Goal: Navigation & Orientation: Go to known website

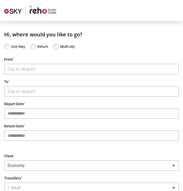
click at [38, 11] on img at bounding box center [30, 10] width 52 height 10
click at [47, 10] on img at bounding box center [30, 10] width 52 height 10
click at [34, 13] on img at bounding box center [30, 10] width 52 height 10
